Goal: Information Seeking & Learning: Find specific fact

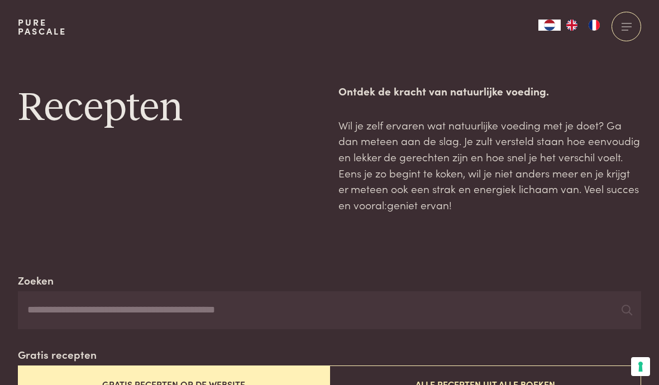
click at [208, 308] on input "Zoeken" at bounding box center [329, 310] width 623 height 38
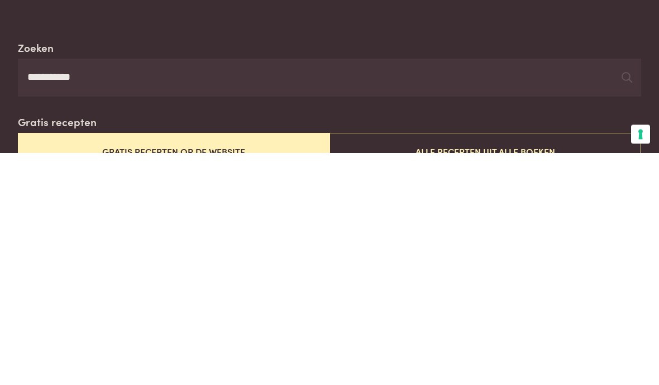
type input "**********"
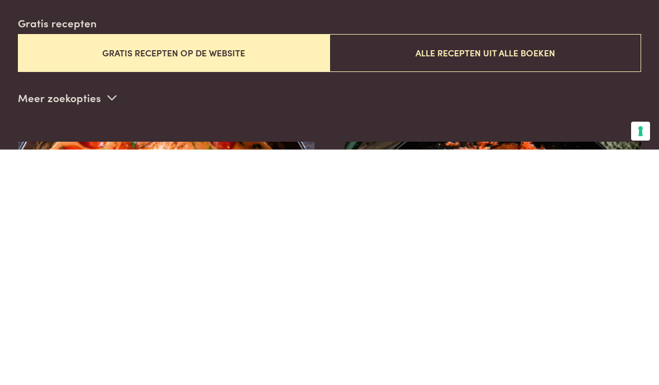
click at [551, 270] on button "Alle recepten uit alle boeken" at bounding box center [484, 288] width 311 height 37
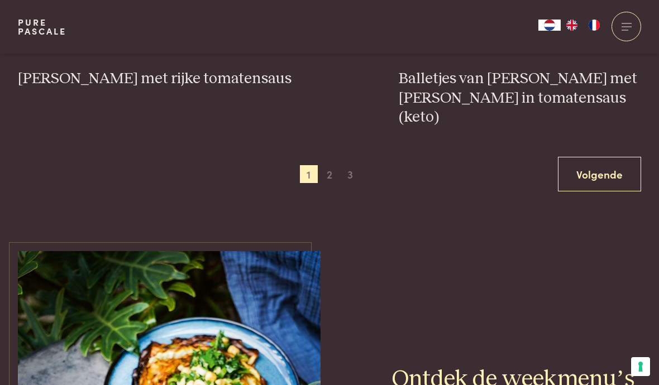
click at [599, 157] on link "Volgende" at bounding box center [599, 174] width 83 height 35
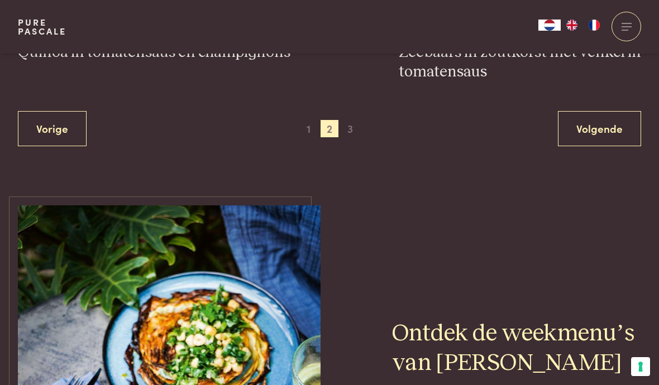
click at [600, 121] on link "Volgende" at bounding box center [599, 128] width 83 height 35
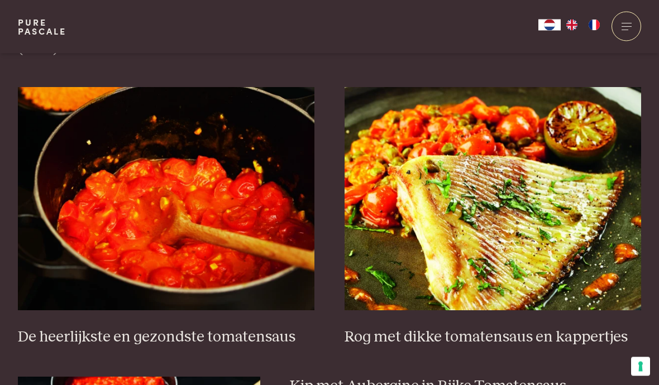
scroll to position [1295, 0]
click at [82, 335] on h3 "De heerlijkste en gezondste tomatensaus" at bounding box center [166, 338] width 297 height 20
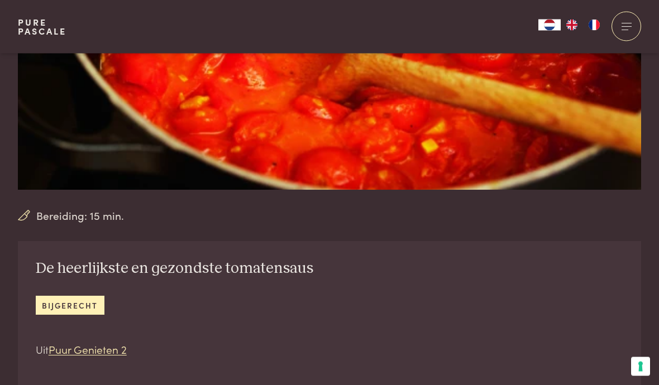
scroll to position [238, 0]
click at [80, 356] on link "Puur Genieten 2" at bounding box center [88, 349] width 78 height 15
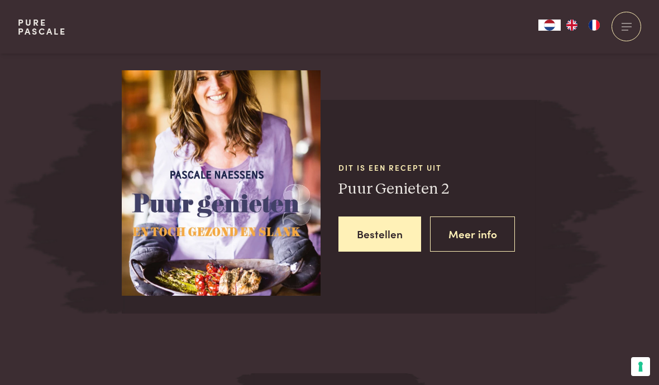
scroll to position [1344, 0]
